Goal: Transaction & Acquisition: Purchase product/service

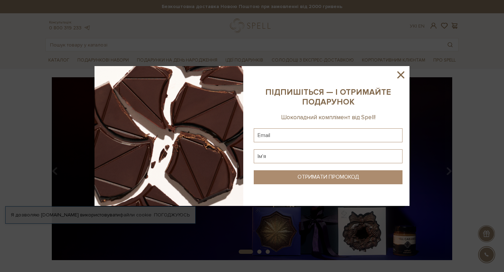
click at [399, 76] on icon at bounding box center [400, 74] width 7 height 7
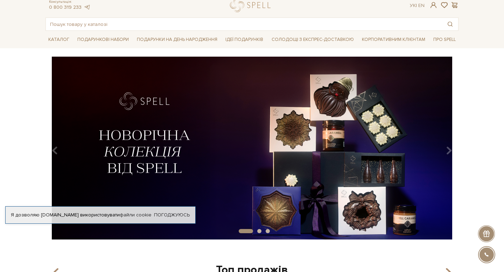
scroll to position [20, 0]
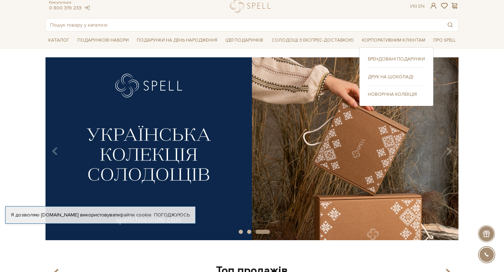
click at [378, 59] on link "Брендовані подарунки" at bounding box center [396, 59] width 57 height 6
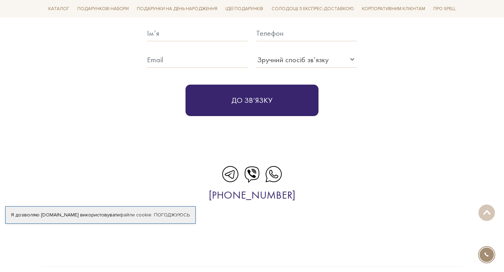
scroll to position [2248, 0]
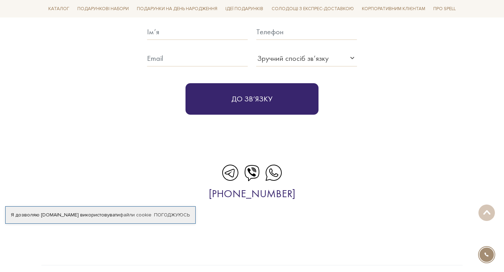
click at [232, 164] on icon at bounding box center [230, 172] width 17 height 17
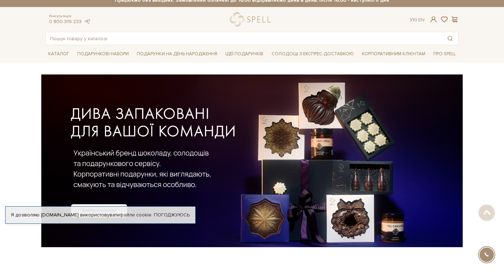
scroll to position [0, 0]
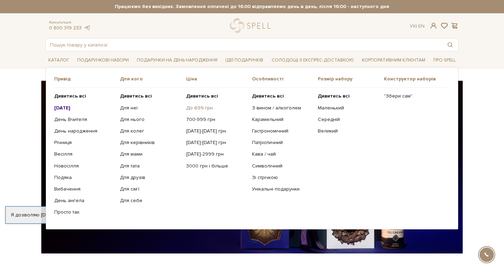
click at [194, 108] on link "До 699 грн" at bounding box center [216, 108] width 61 height 6
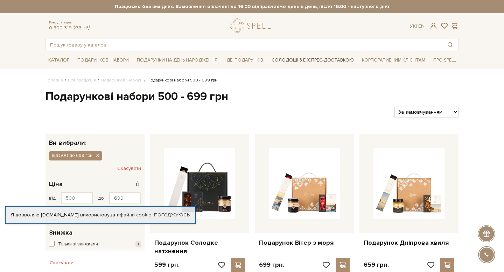
click at [298, 58] on link "Солодощі з експрес-доставкою" at bounding box center [313, 60] width 88 height 12
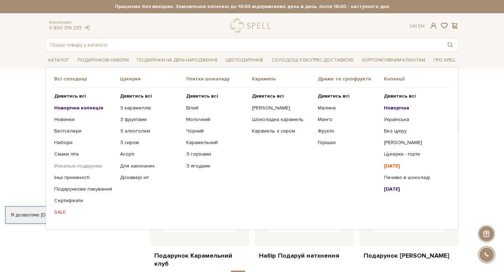
click at [68, 163] on link "Унікальні подарунки" at bounding box center [84, 166] width 61 height 6
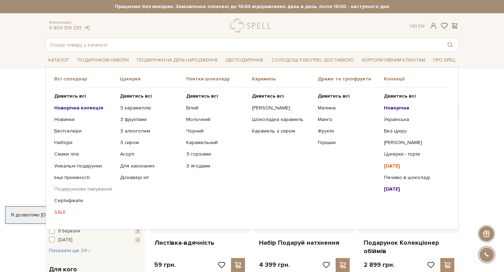
click at [78, 189] on link "Подарункове пакування" at bounding box center [84, 189] width 61 height 6
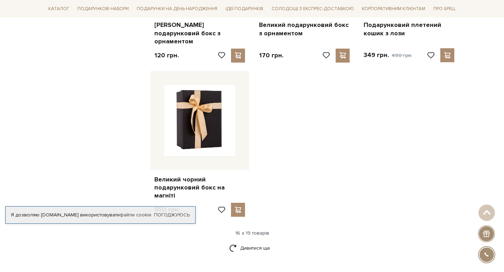
scroll to position [810, 0]
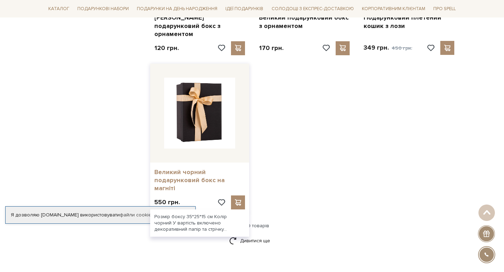
click at [167, 168] on link "Великий чорний подарунковий бокс на магніті" at bounding box center [199, 180] width 91 height 24
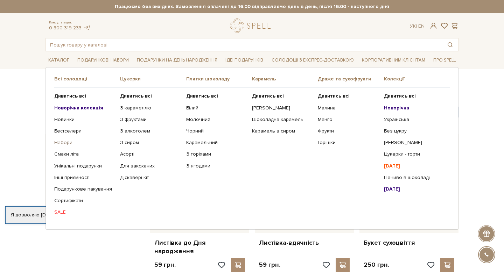
click at [62, 143] on link "Набори" at bounding box center [84, 143] width 61 height 6
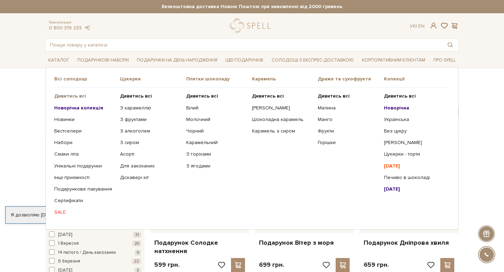
click at [63, 98] on b "Дивитись всі" at bounding box center [70, 96] width 32 height 6
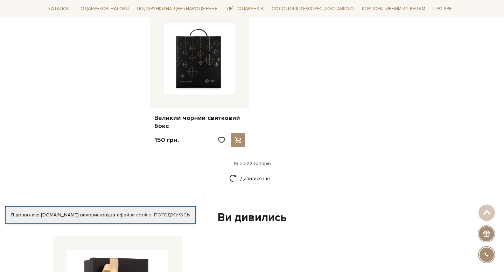
scroll to position [886, 0]
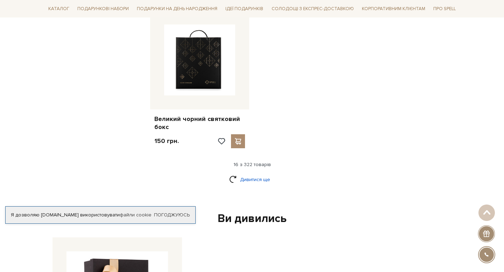
click at [252, 174] on link "Дивитися ще" at bounding box center [251, 180] width 45 height 12
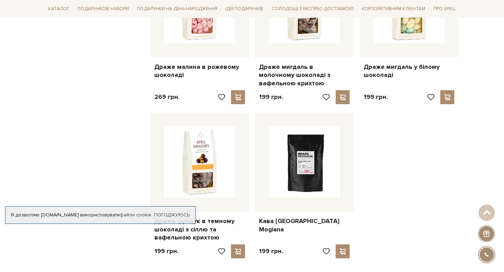
scroll to position [1552, 0]
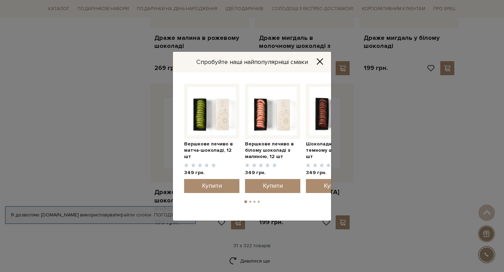
click at [323, 59] on icon "Close" at bounding box center [319, 61] width 7 height 7
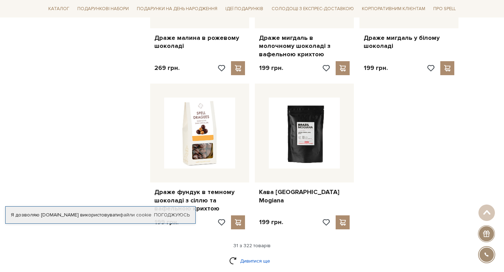
click at [247, 255] on link "Дивитися ще" at bounding box center [251, 261] width 45 height 12
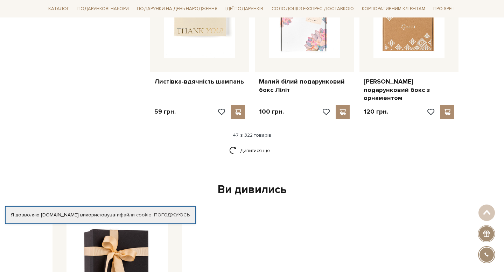
scroll to position [2378, 0]
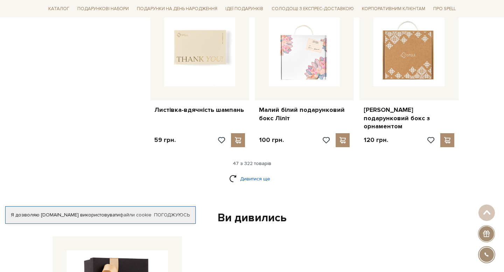
click at [251, 173] on link "Дивитися ще" at bounding box center [251, 179] width 45 height 12
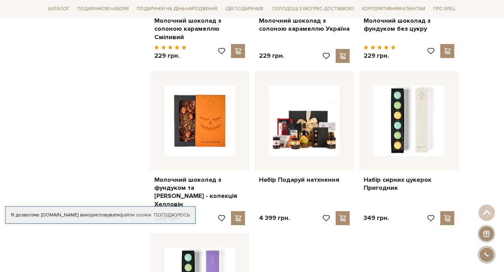
scroll to position [2866, 0]
